Goal: Information Seeking & Learning: Learn about a topic

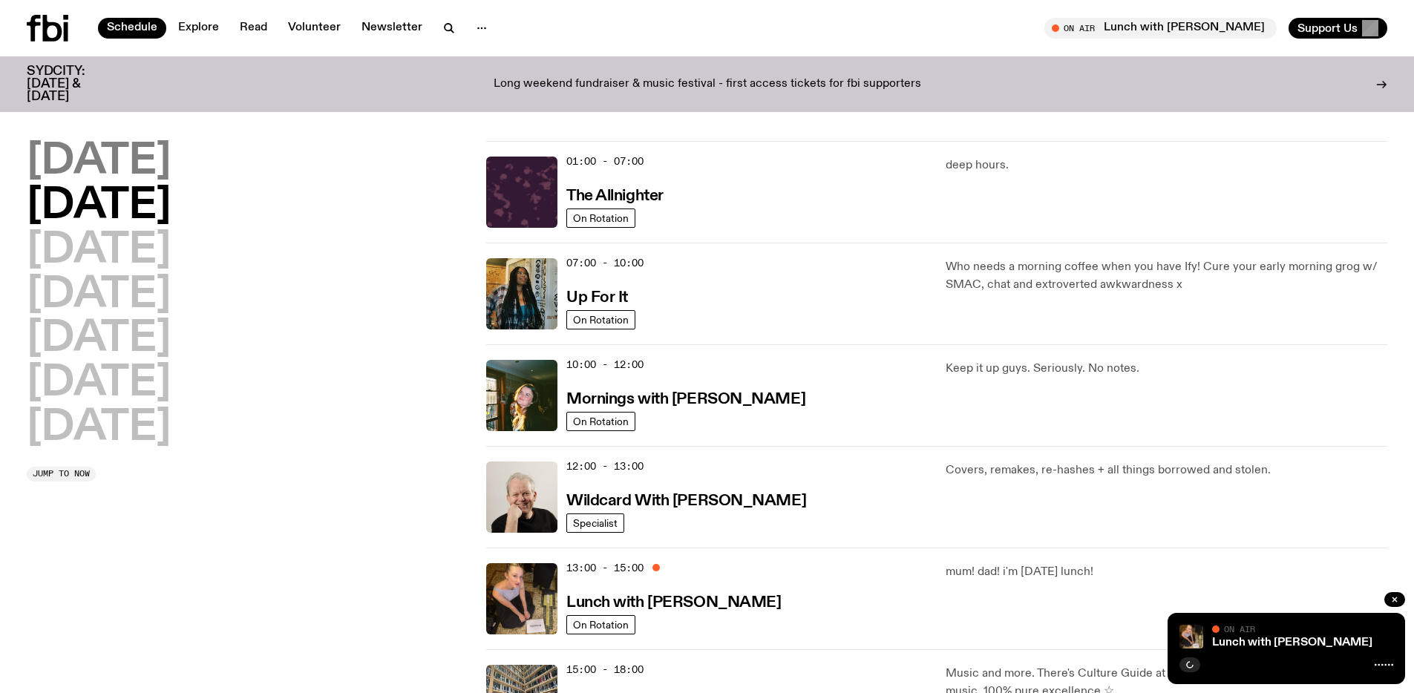
click at [119, 165] on h2 "Monday" at bounding box center [99, 162] width 144 height 42
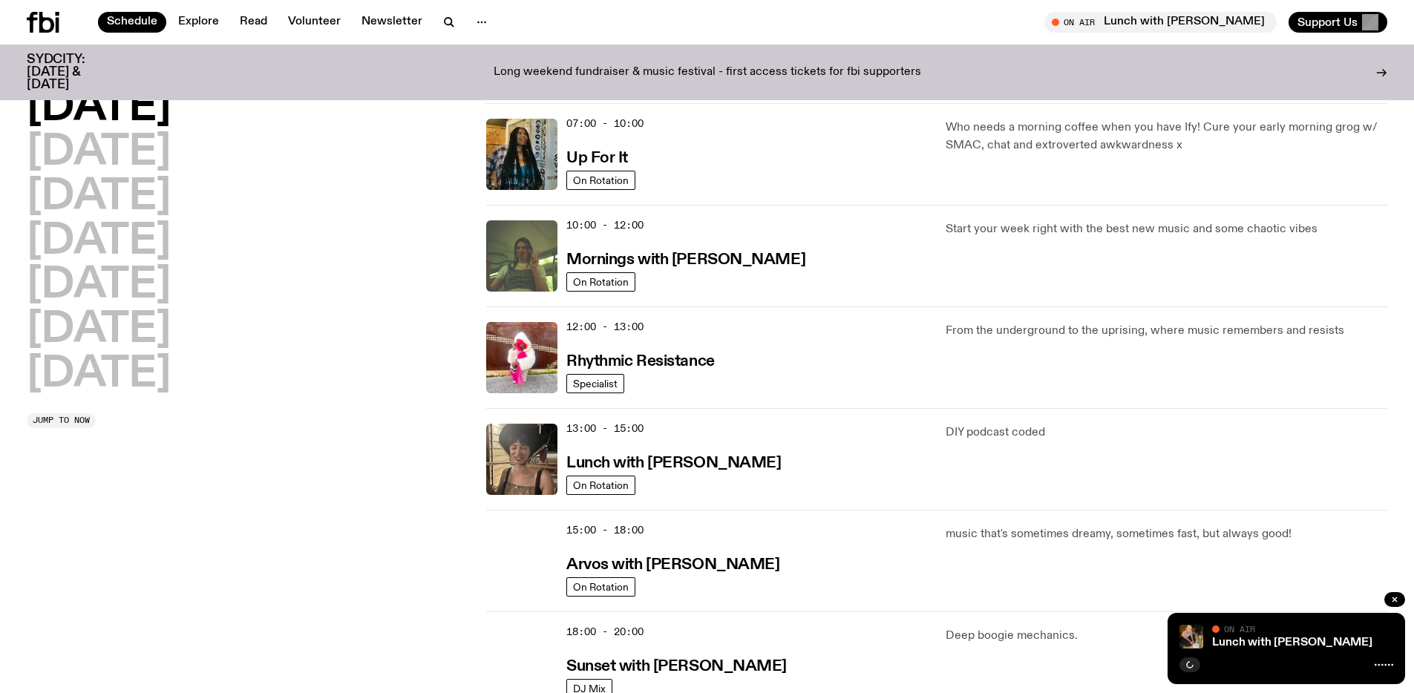
scroll to position [137, 0]
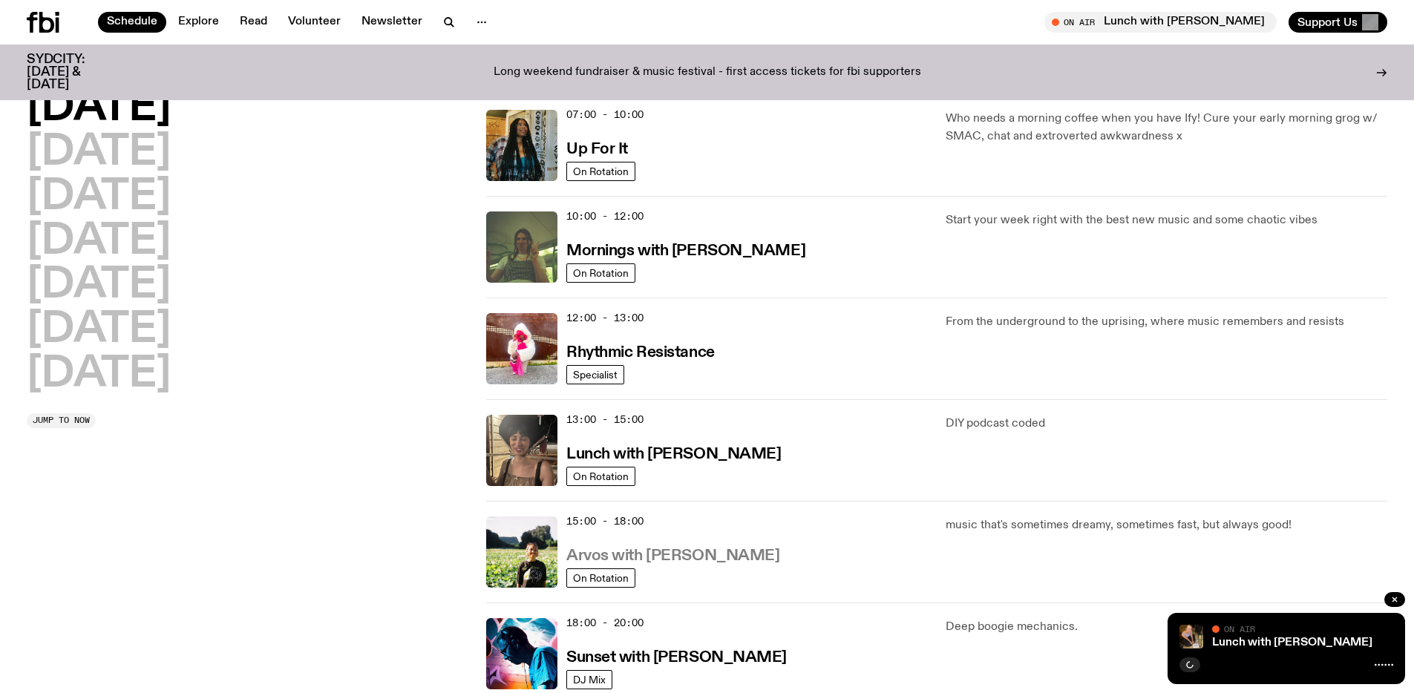
click at [678, 562] on h3 "Arvos with [PERSON_NAME]" at bounding box center [672, 556] width 213 height 16
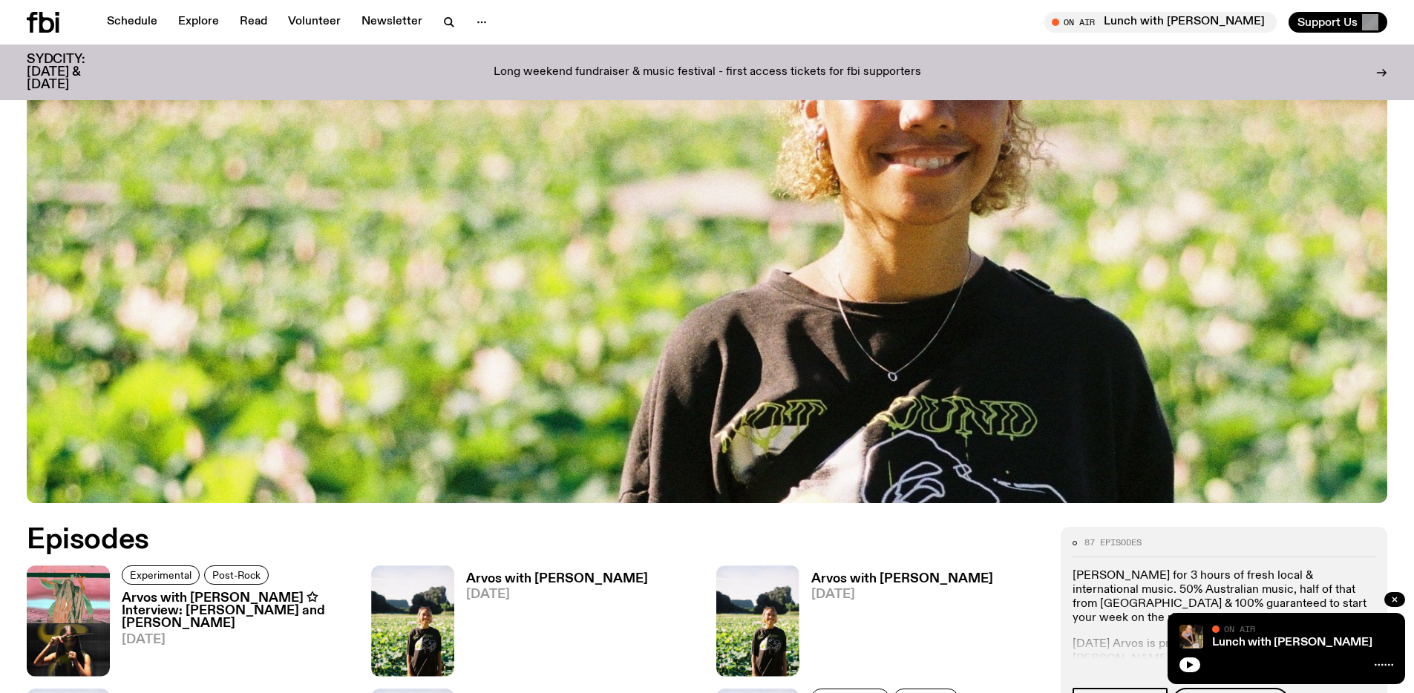
scroll to position [762, 0]
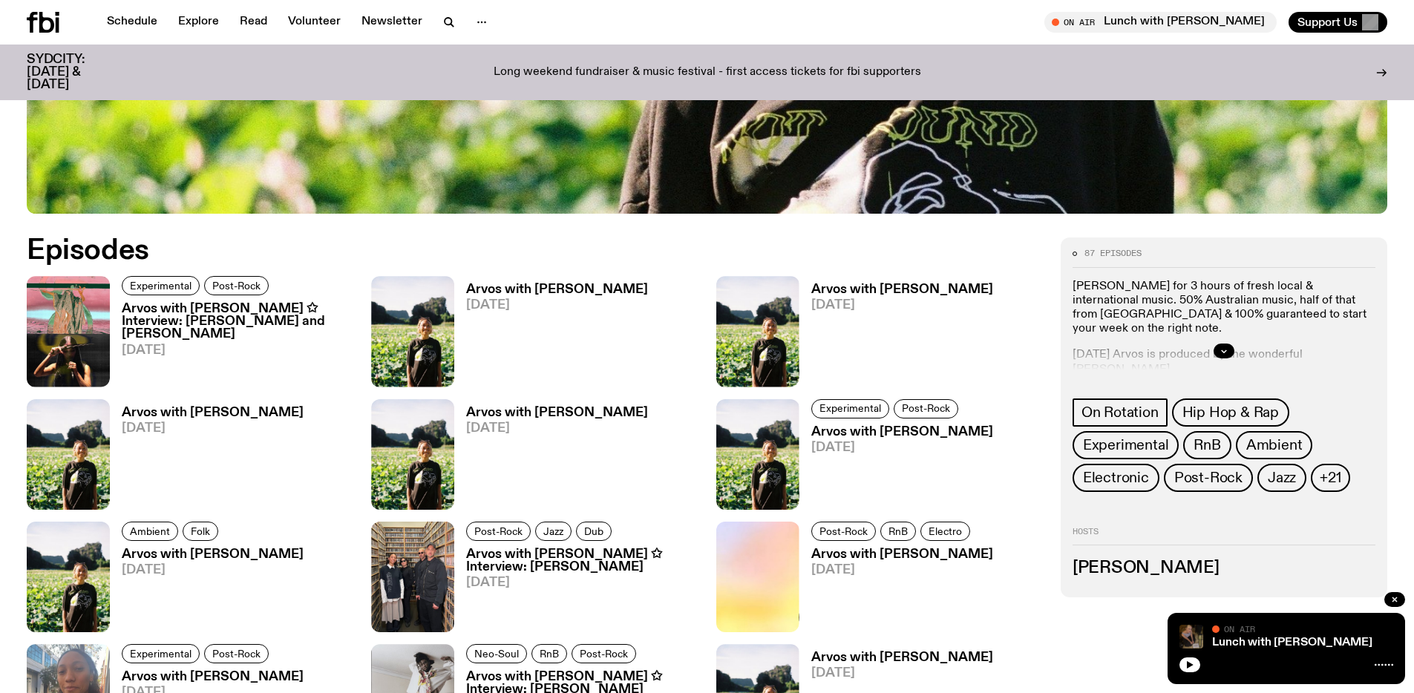
click at [1187, 635] on img at bounding box center [1191, 637] width 24 height 24
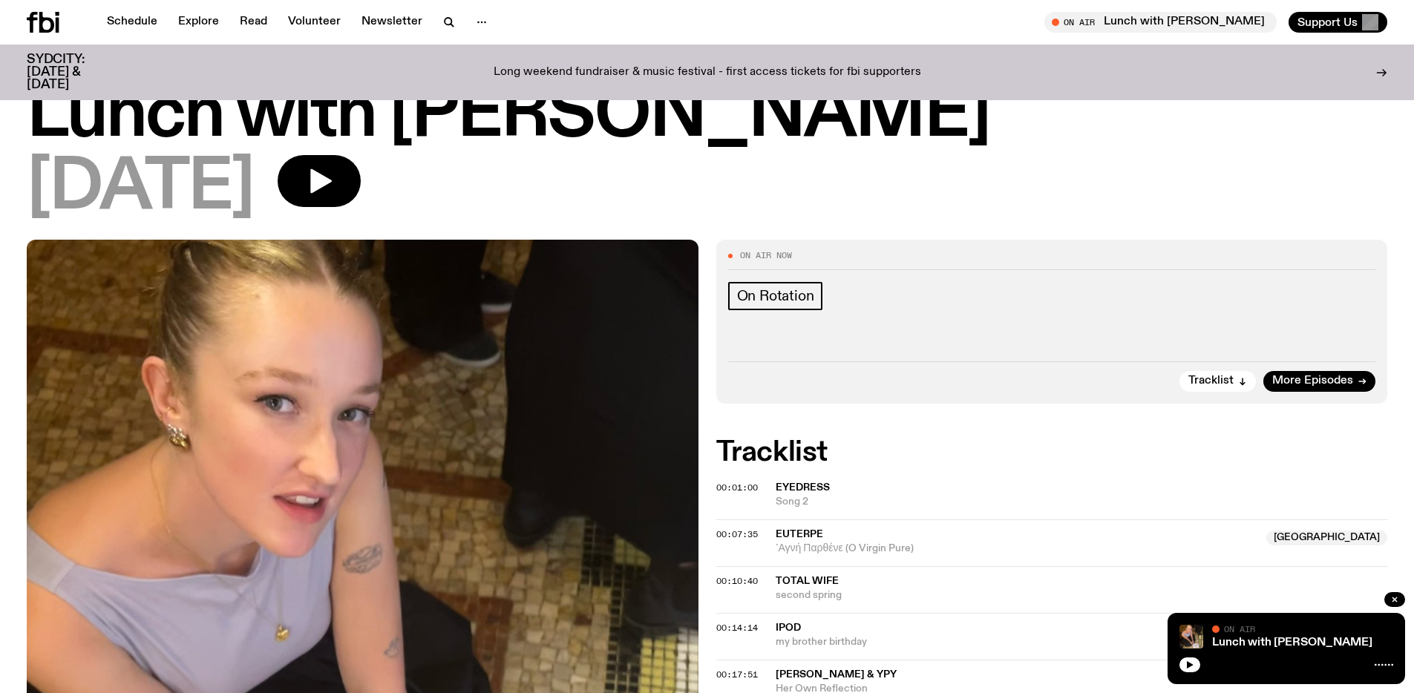
scroll to position [43, 0]
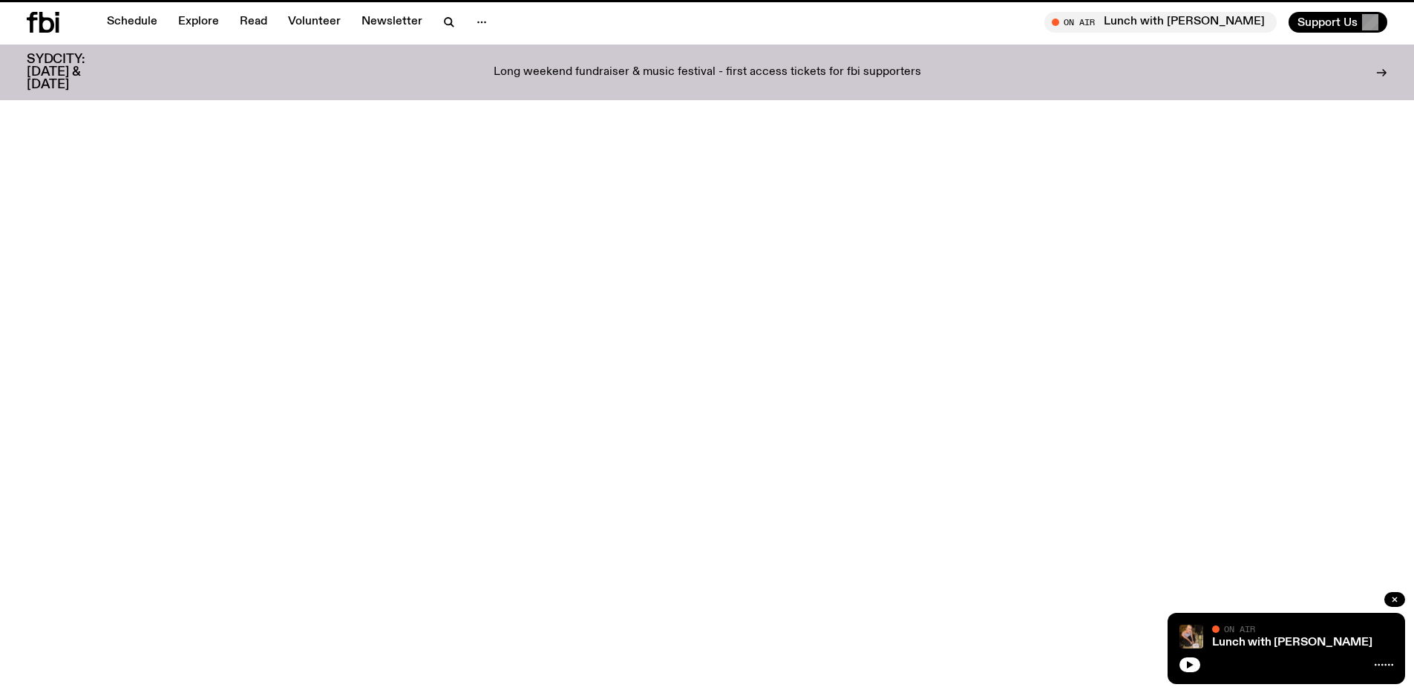
scroll to position [762, 0]
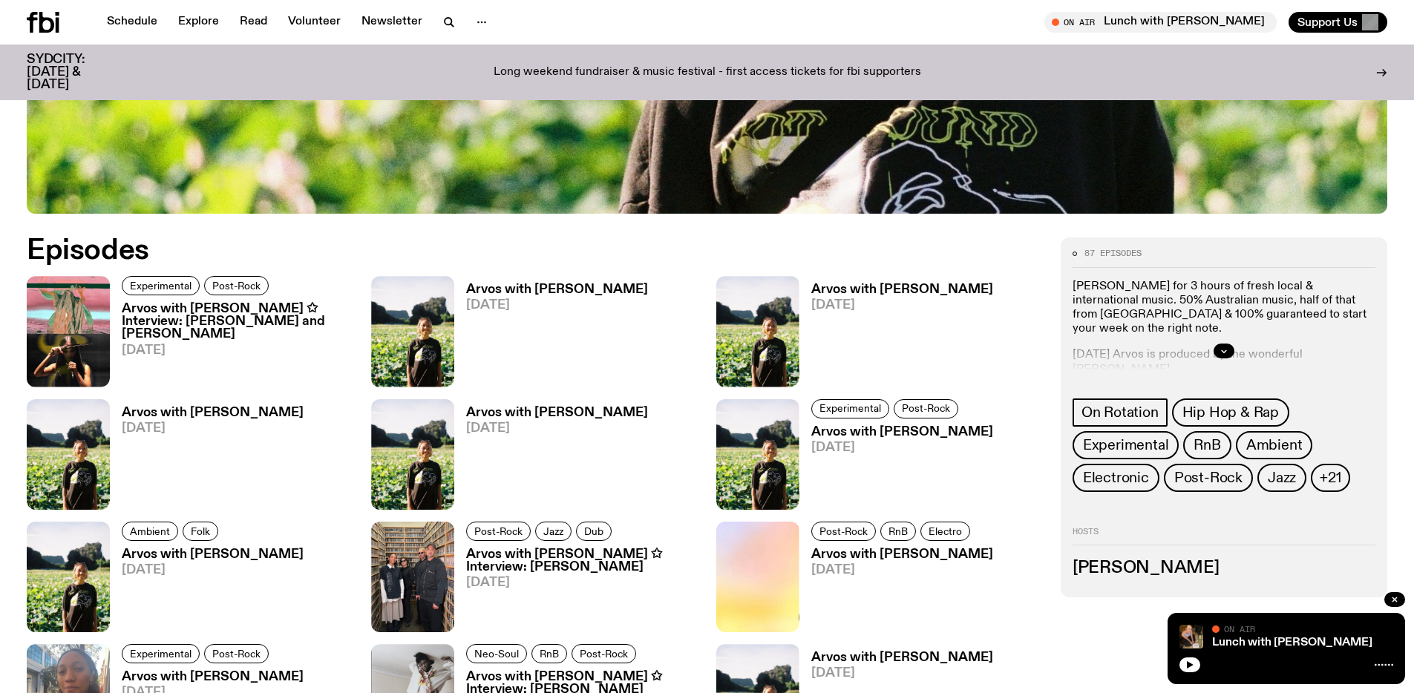
click at [286, 311] on h3 "Arvos with Bri Kennedy ✩ Interview: Karina Utomo and Bhenji Ra" at bounding box center [238, 322] width 232 height 38
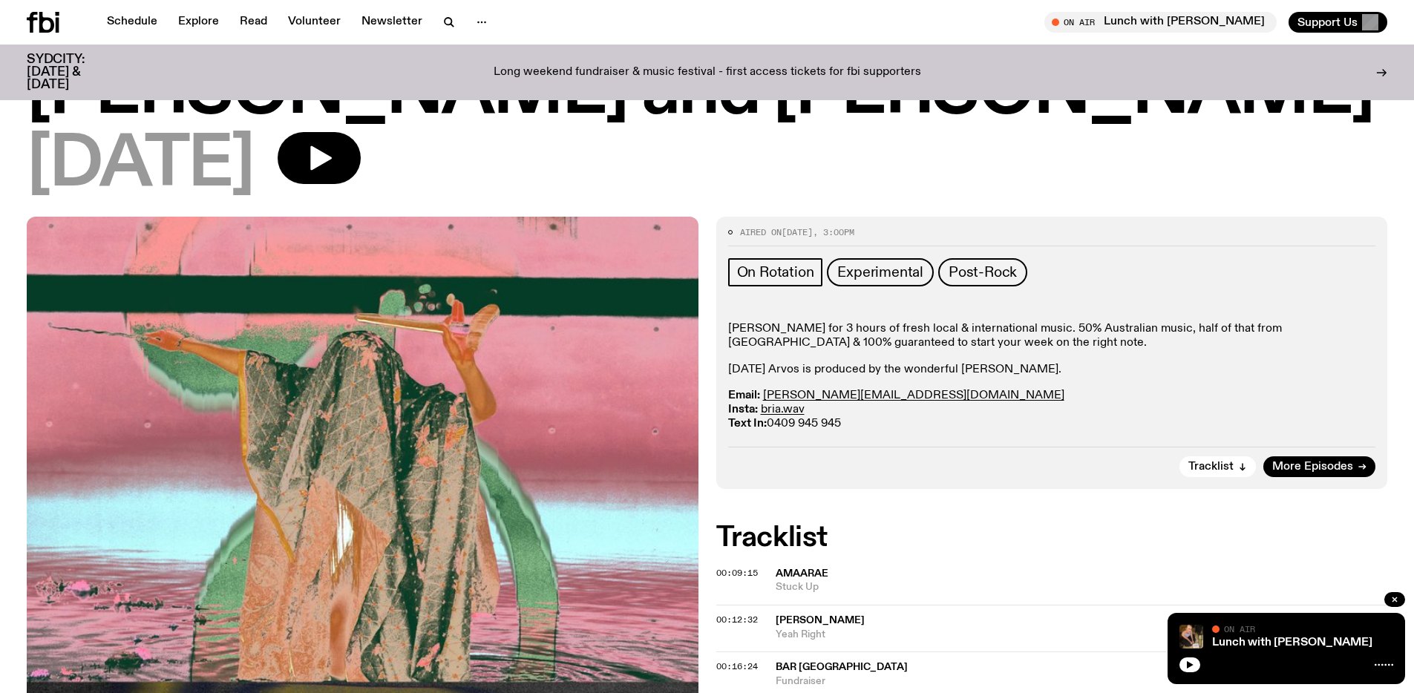
scroll to position [137, 0]
click at [1348, 451] on div "Tracklist More Episodes" at bounding box center [1052, 462] width 648 height 30
click at [1346, 465] on span "More Episodes" at bounding box center [1312, 467] width 81 height 11
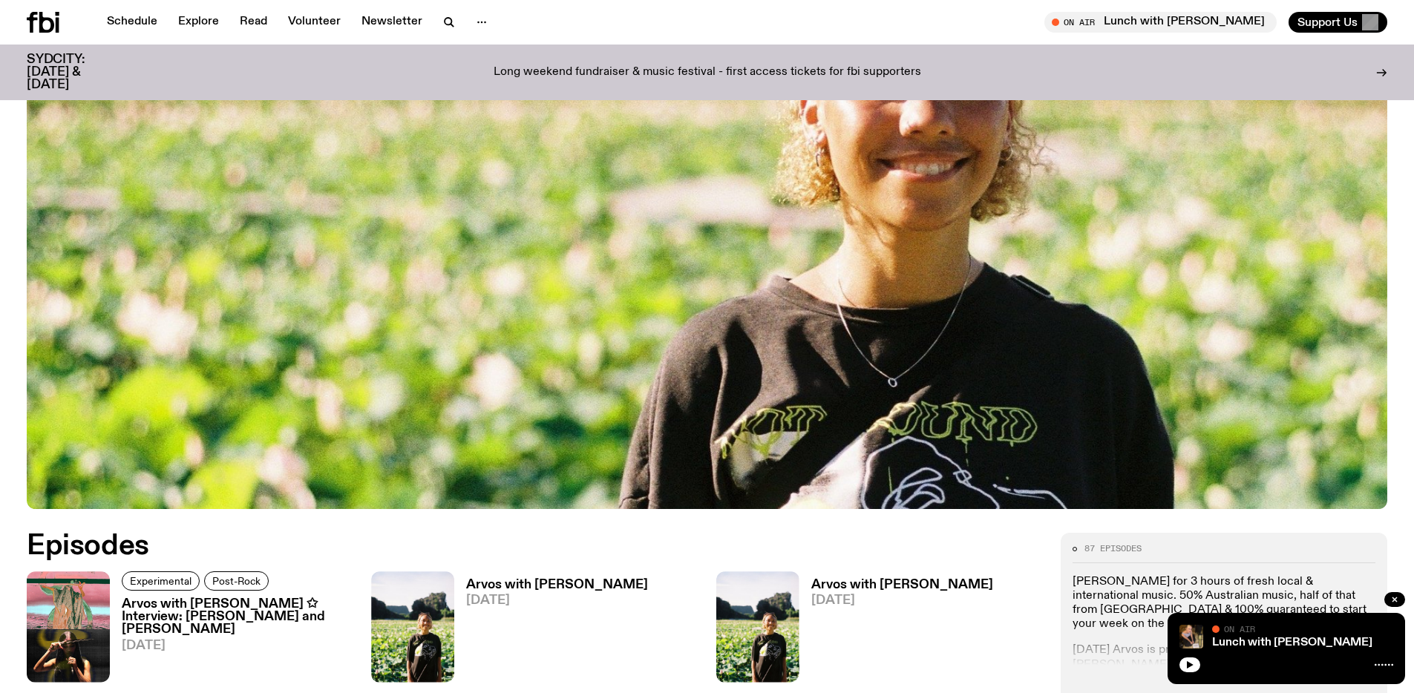
scroll to position [814, 0]
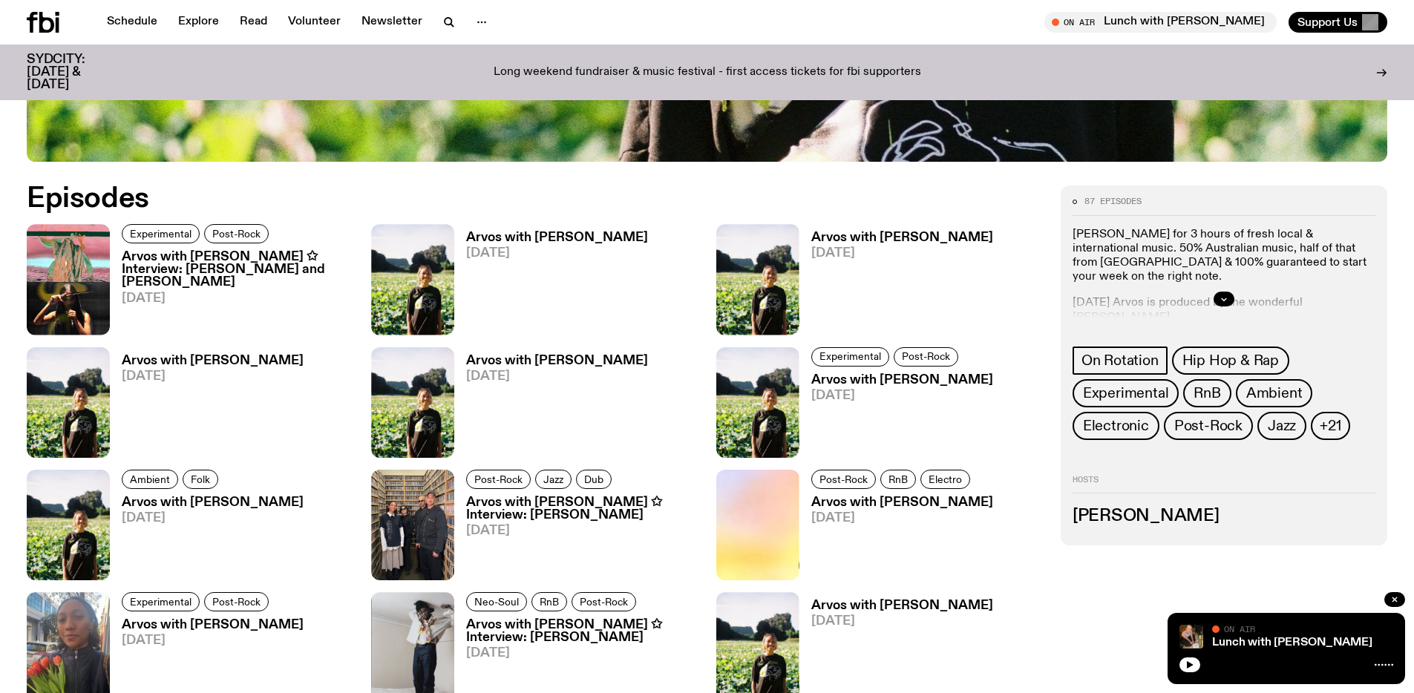
click at [525, 227] on div "Arvos with Bri Kennedy 18.08.25" at bounding box center [551, 279] width 194 height 111
click at [523, 234] on h3 "Arvos with [PERSON_NAME]" at bounding box center [557, 238] width 182 height 13
click at [836, 236] on h3 "Arvos with [PERSON_NAME]" at bounding box center [902, 238] width 182 height 13
click at [243, 356] on h3 "Arvos with [PERSON_NAME]" at bounding box center [213, 361] width 182 height 13
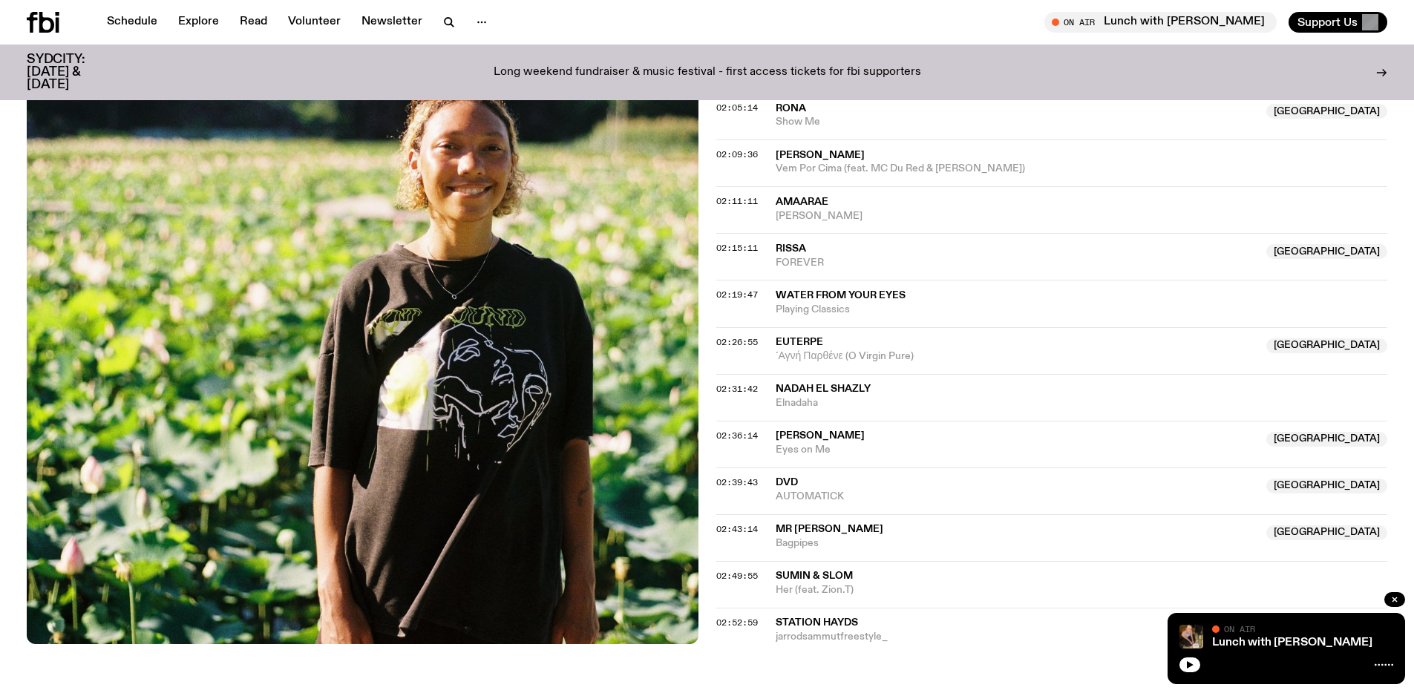
scroll to position [1892, 0]
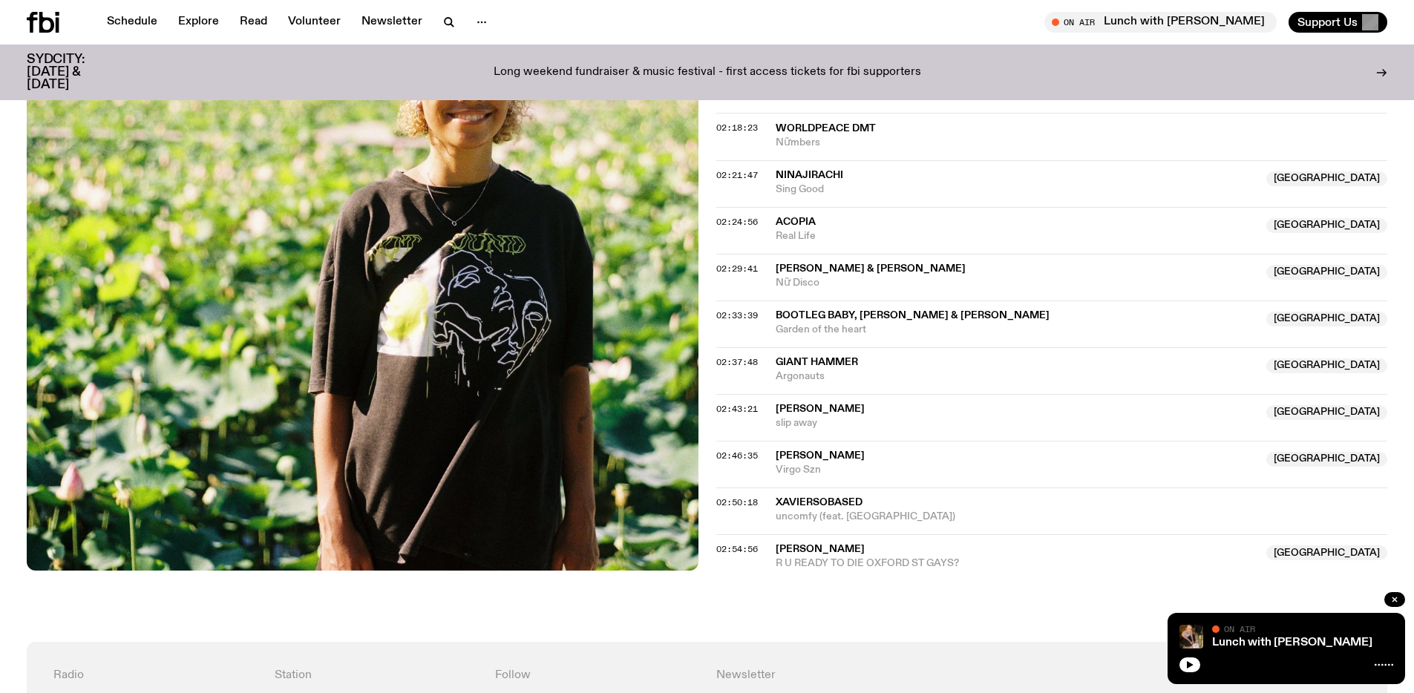
scroll to position [2054, 0]
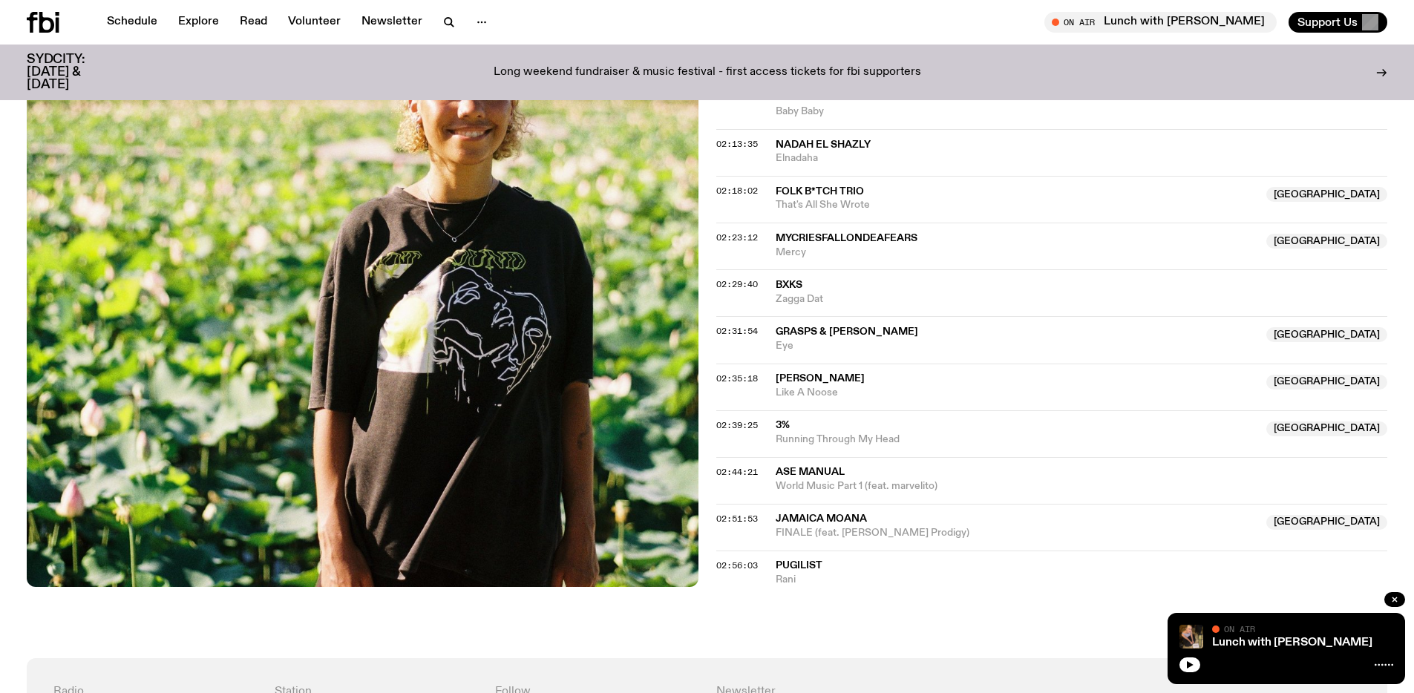
scroll to position [1843, 0]
